Goal: Task Accomplishment & Management: Manage account settings

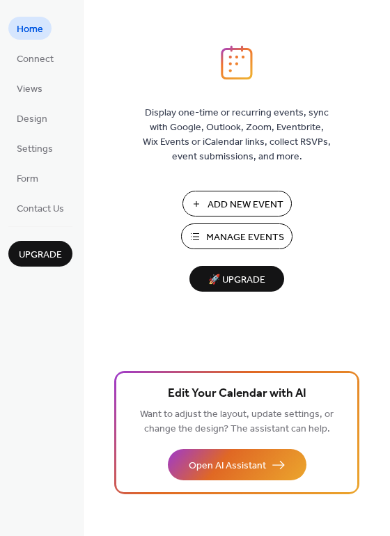
click at [237, 235] on span "Manage Events" at bounding box center [245, 237] width 78 height 15
click at [24, 99] on link "Views" at bounding box center [29, 88] width 42 height 23
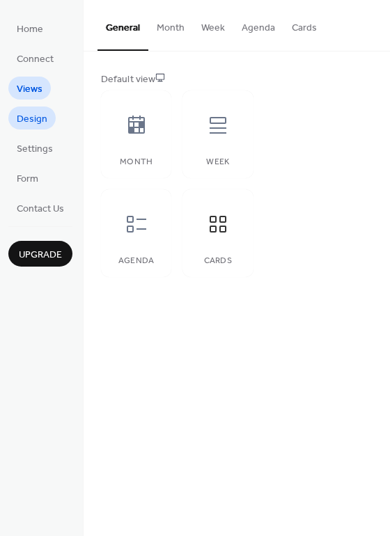
click at [40, 124] on span "Design" at bounding box center [32, 119] width 31 height 15
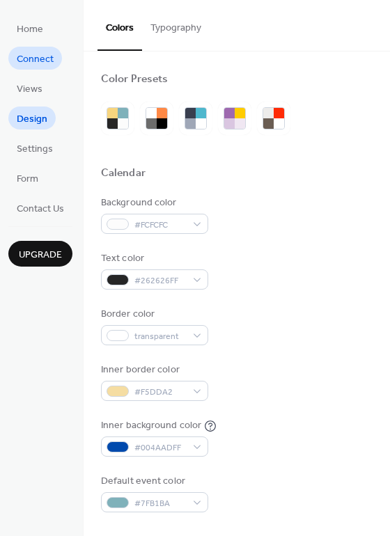
click at [39, 57] on span "Connect" at bounding box center [35, 59] width 37 height 15
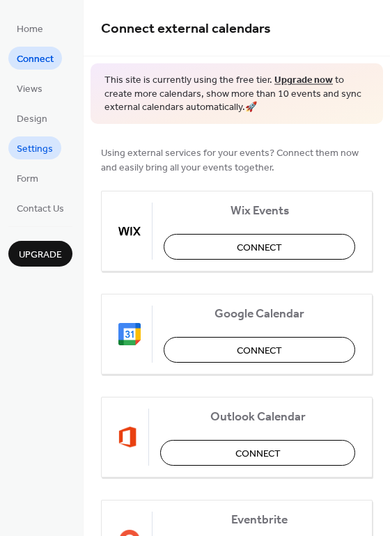
click at [24, 150] on span "Settings" at bounding box center [35, 149] width 36 height 15
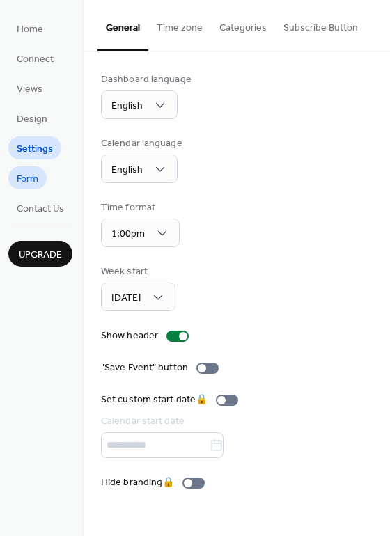
click at [33, 173] on span "Form" at bounding box center [28, 179] width 22 height 15
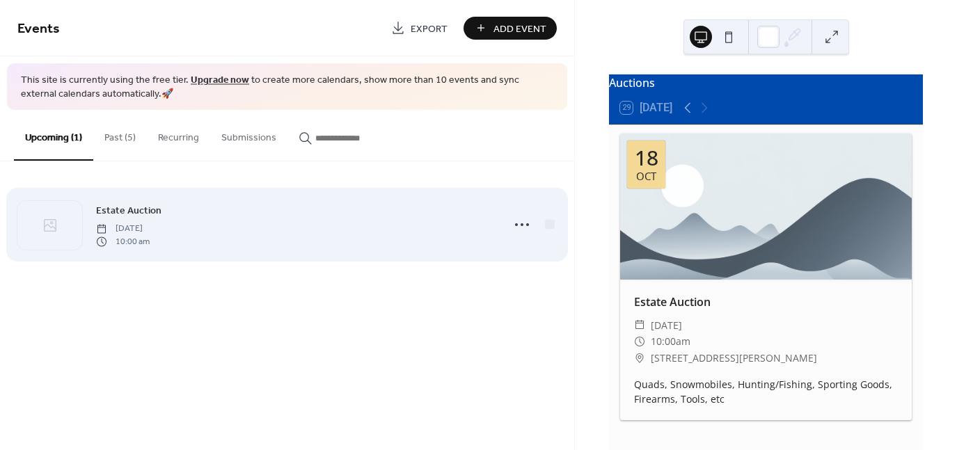
click at [544, 235] on div at bounding box center [532, 225] width 49 height 28
click at [233, 226] on div "Estate Auction [DATE] 10:00 am" at bounding box center [295, 225] width 398 height 45
click at [523, 219] on icon at bounding box center [522, 225] width 22 height 22
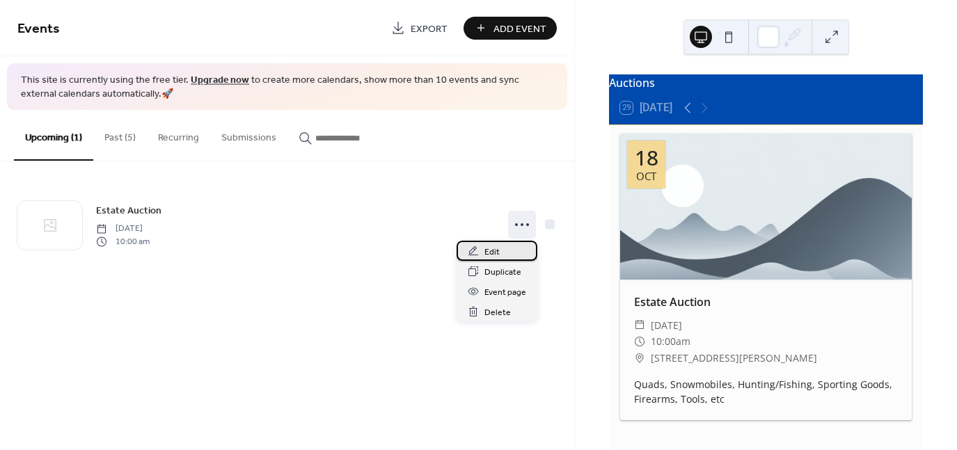
click at [491, 257] on span "Edit" at bounding box center [491, 252] width 15 height 15
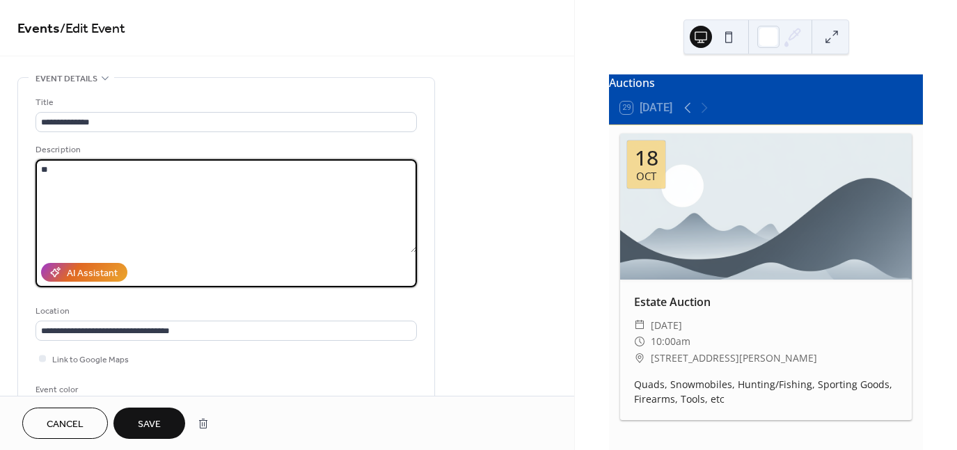
type textarea "*"
paste textarea "**********"
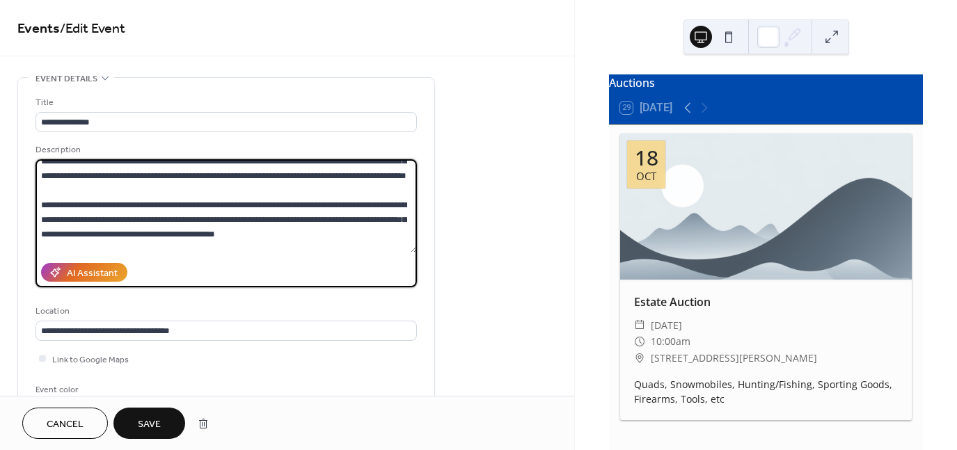
scroll to position [71, 0]
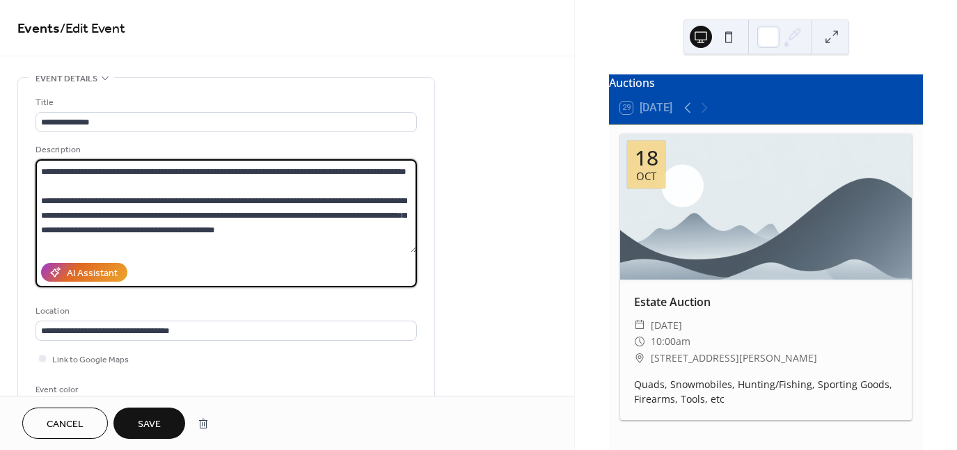
drag, startPoint x: 40, startPoint y: 168, endPoint x: 368, endPoint y: 202, distance: 329.6
click at [368, 202] on textarea at bounding box center [225, 205] width 381 height 93
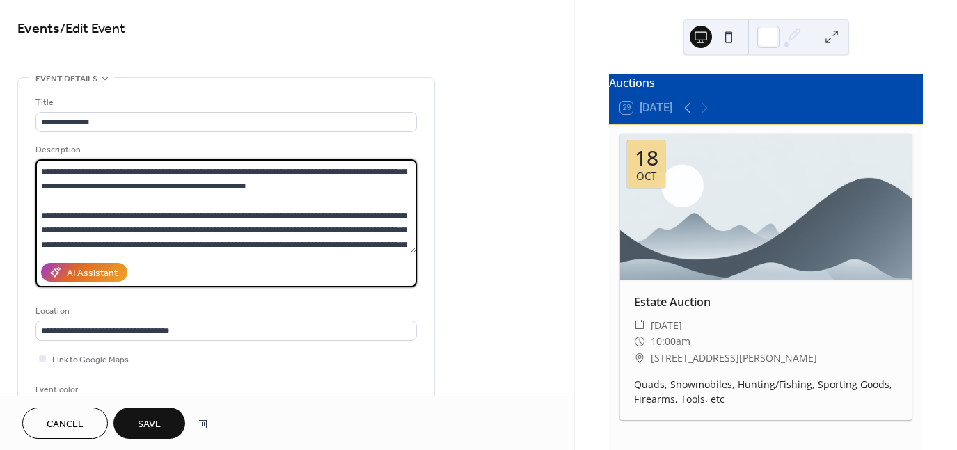
scroll to position [0, 0]
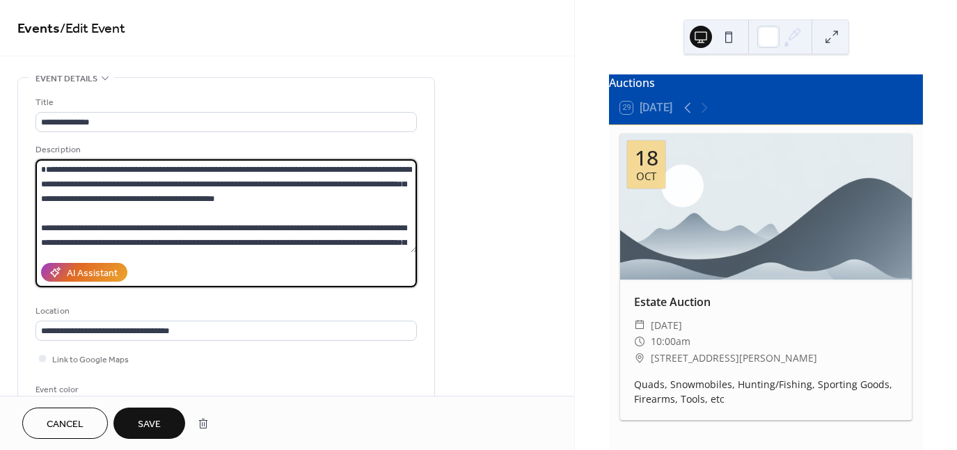
drag, startPoint x: 412, startPoint y: 169, endPoint x: 419, endPoint y: 142, distance: 28.0
click at [418, 146] on div "**********" at bounding box center [226, 254] width 416 height 352
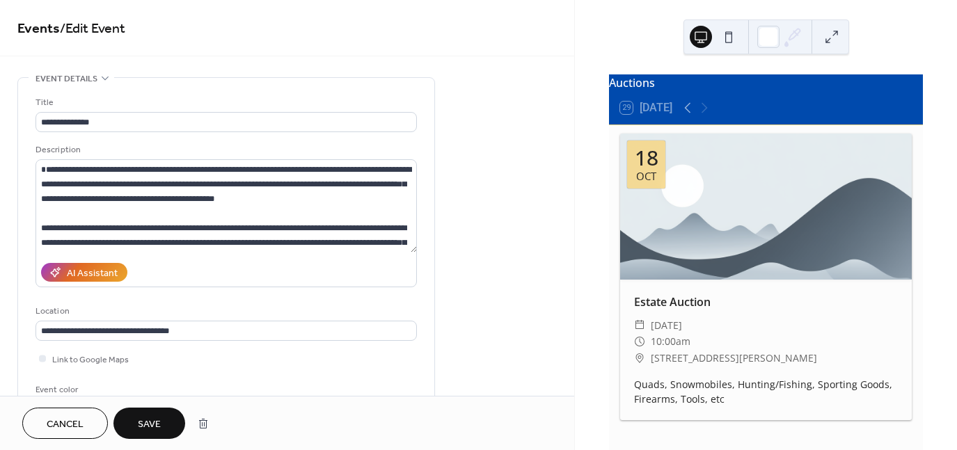
drag, startPoint x: 421, startPoint y: 169, endPoint x: 421, endPoint y: 201, distance: 32.0
click at [420, 201] on div "**********" at bounding box center [226, 254] width 416 height 352
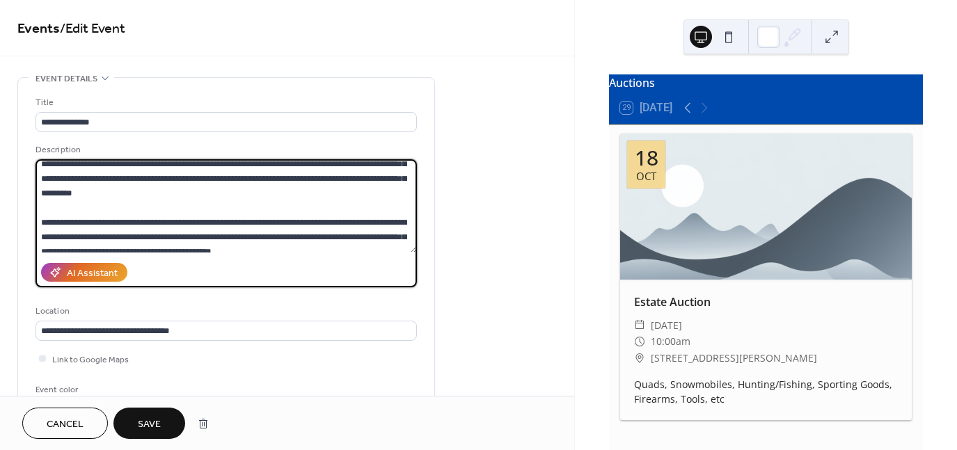
scroll to position [438, 0]
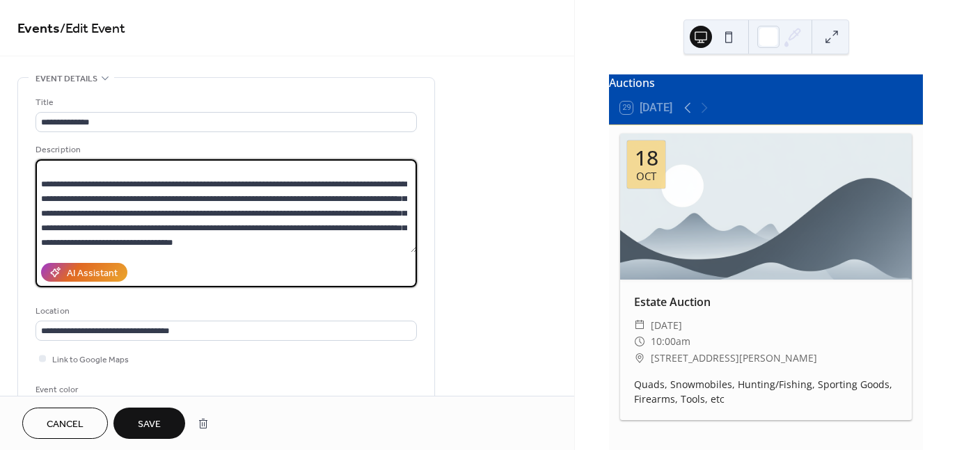
drag, startPoint x: 346, startPoint y: 244, endPoint x: 404, endPoint y: 248, distance: 58.7
click at [404, 248] on textarea at bounding box center [225, 205] width 381 height 93
click at [313, 224] on textarea at bounding box center [225, 205] width 381 height 93
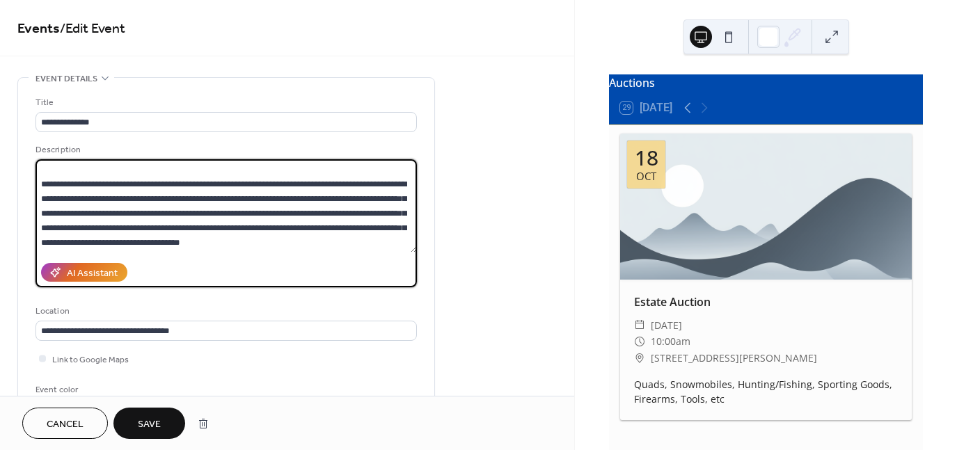
paste textarea "**********"
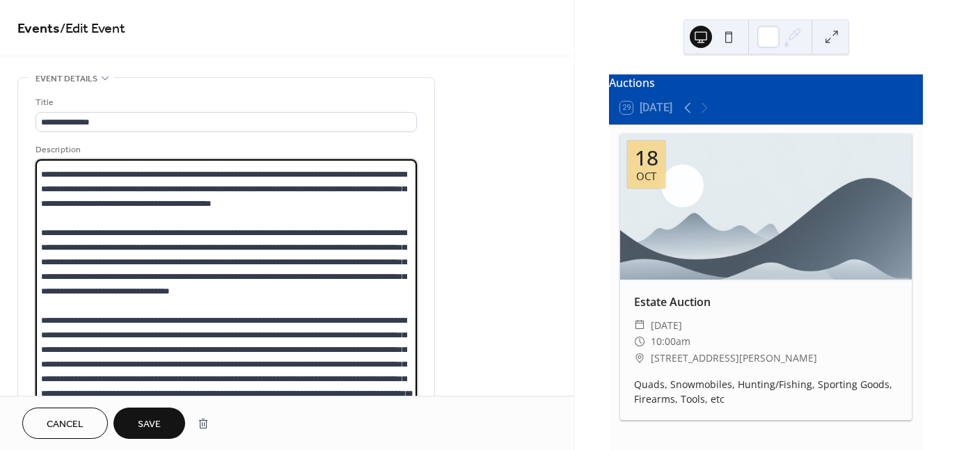
scroll to position [415, 0]
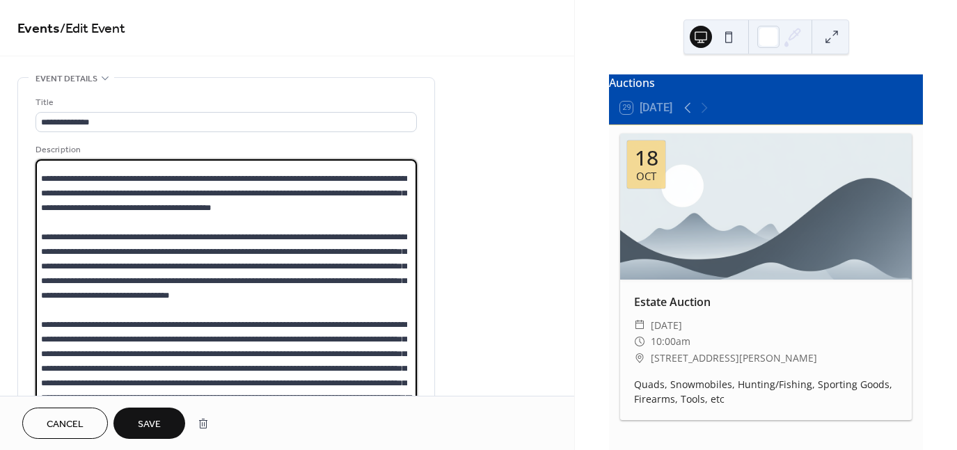
drag, startPoint x: 413, startPoint y: 248, endPoint x: 394, endPoint y: 404, distance: 157.1
click at [394, 404] on div "**********" at bounding box center [287, 225] width 574 height 450
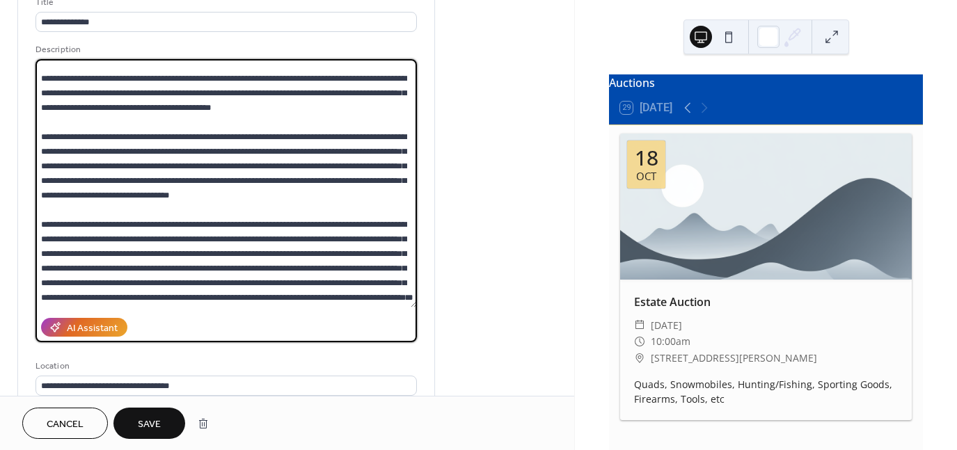
type textarea "**********"
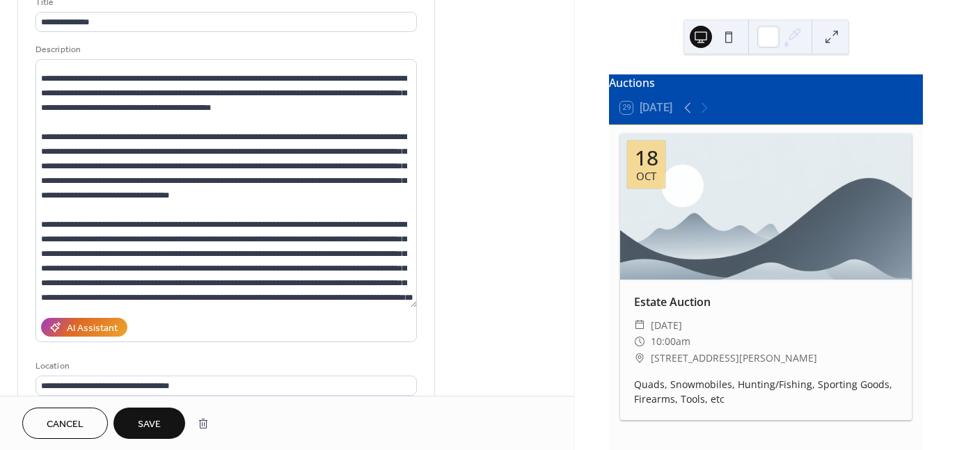
click at [147, 419] on span "Save" at bounding box center [149, 425] width 23 height 15
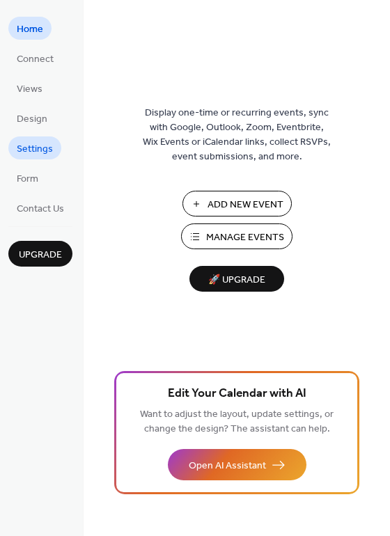
click at [41, 146] on span "Settings" at bounding box center [35, 149] width 36 height 15
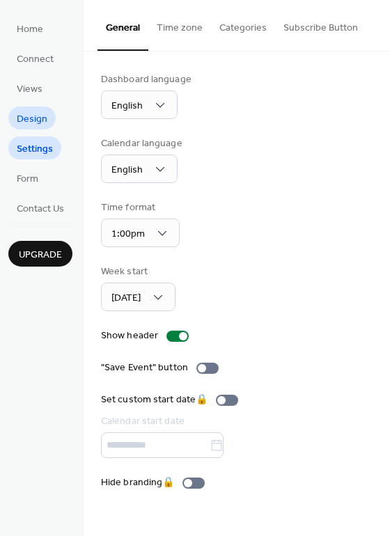
click at [38, 119] on span "Design" at bounding box center [32, 119] width 31 height 15
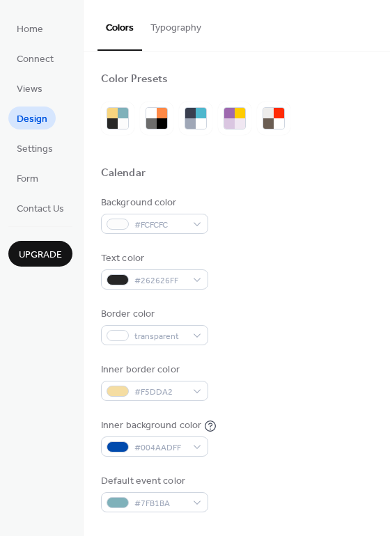
drag, startPoint x: 385, startPoint y: 85, endPoint x: 379, endPoint y: 127, distance: 42.9
drag, startPoint x: 386, startPoint y: 32, endPoint x: 383, endPoint y: 82, distance: 50.2
click at [383, 82] on div "Colors Typography Color Presets Calendar Background color #FCFCFC Text color #2…" at bounding box center [237, 268] width 306 height 536
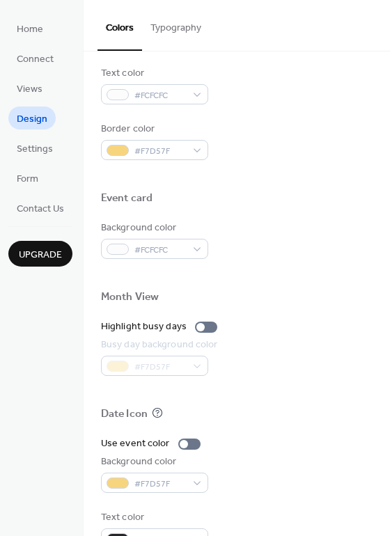
scroll to position [595, 0]
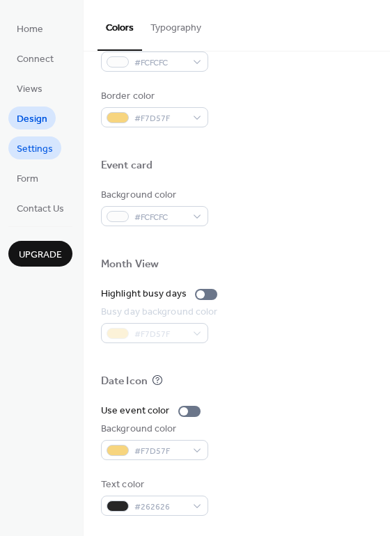
click at [36, 148] on span "Settings" at bounding box center [35, 149] width 36 height 15
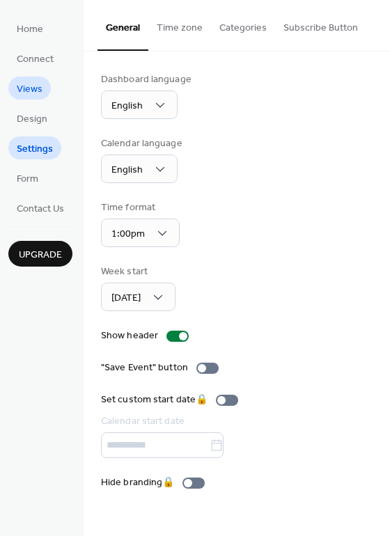
click at [28, 86] on span "Views" at bounding box center [30, 89] width 26 height 15
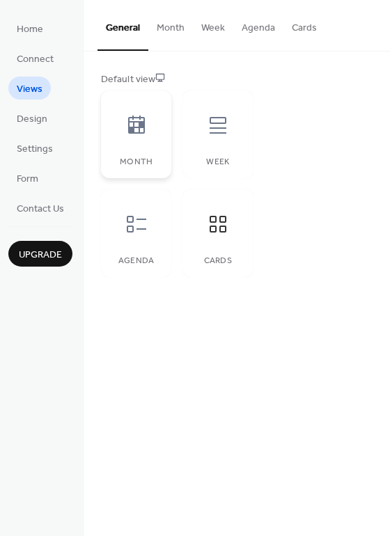
click at [139, 111] on div at bounding box center [137, 125] width 42 height 42
click at [214, 135] on icon at bounding box center [218, 125] width 22 height 22
click at [143, 227] on icon at bounding box center [136, 224] width 22 height 22
